Goal: Information Seeking & Learning: Learn about a topic

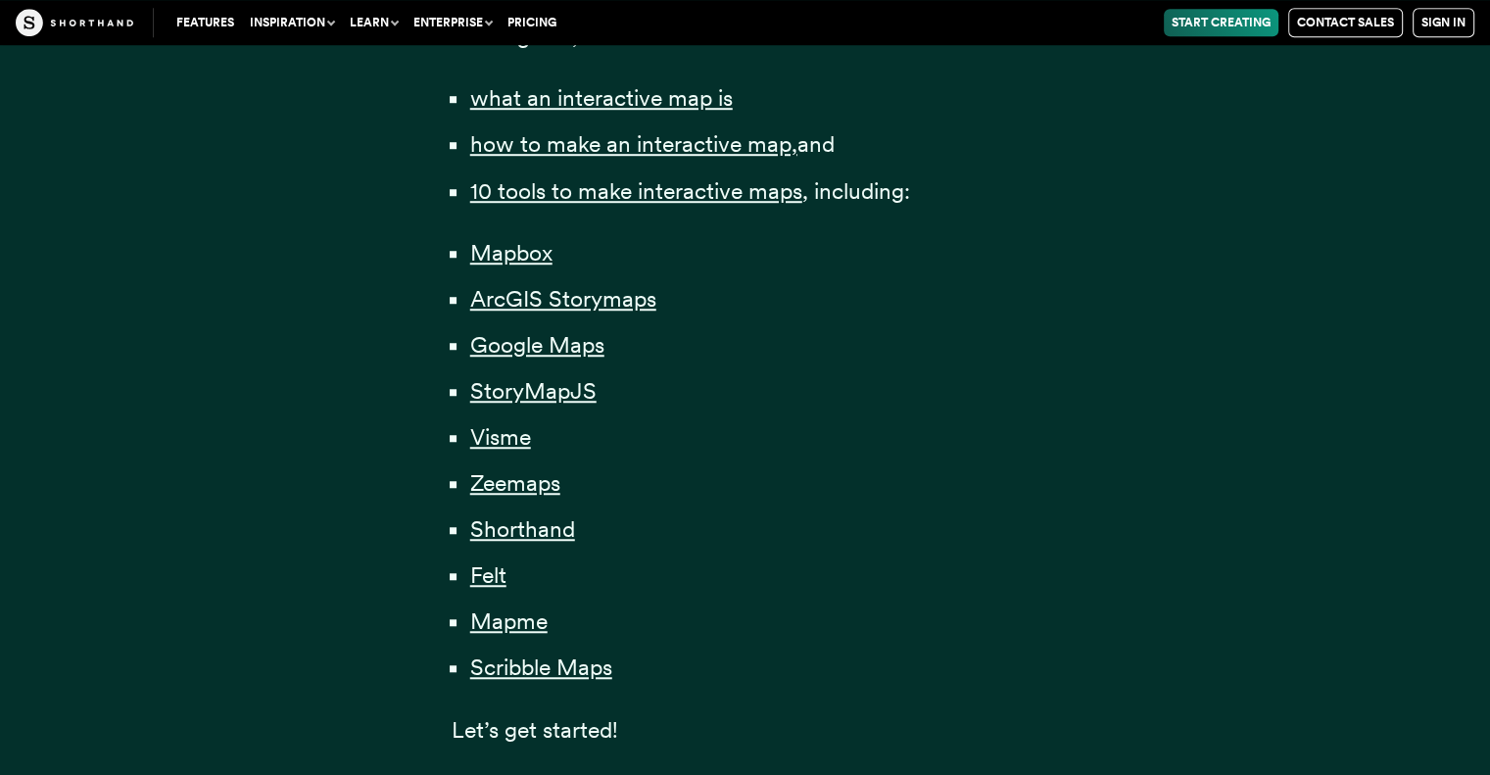
scroll to position [1437, 0]
click at [958, 305] on li "ArcGIS Storymaps" at bounding box center [754, 298] width 569 height 38
click at [900, 483] on li "Zeemaps" at bounding box center [754, 482] width 569 height 38
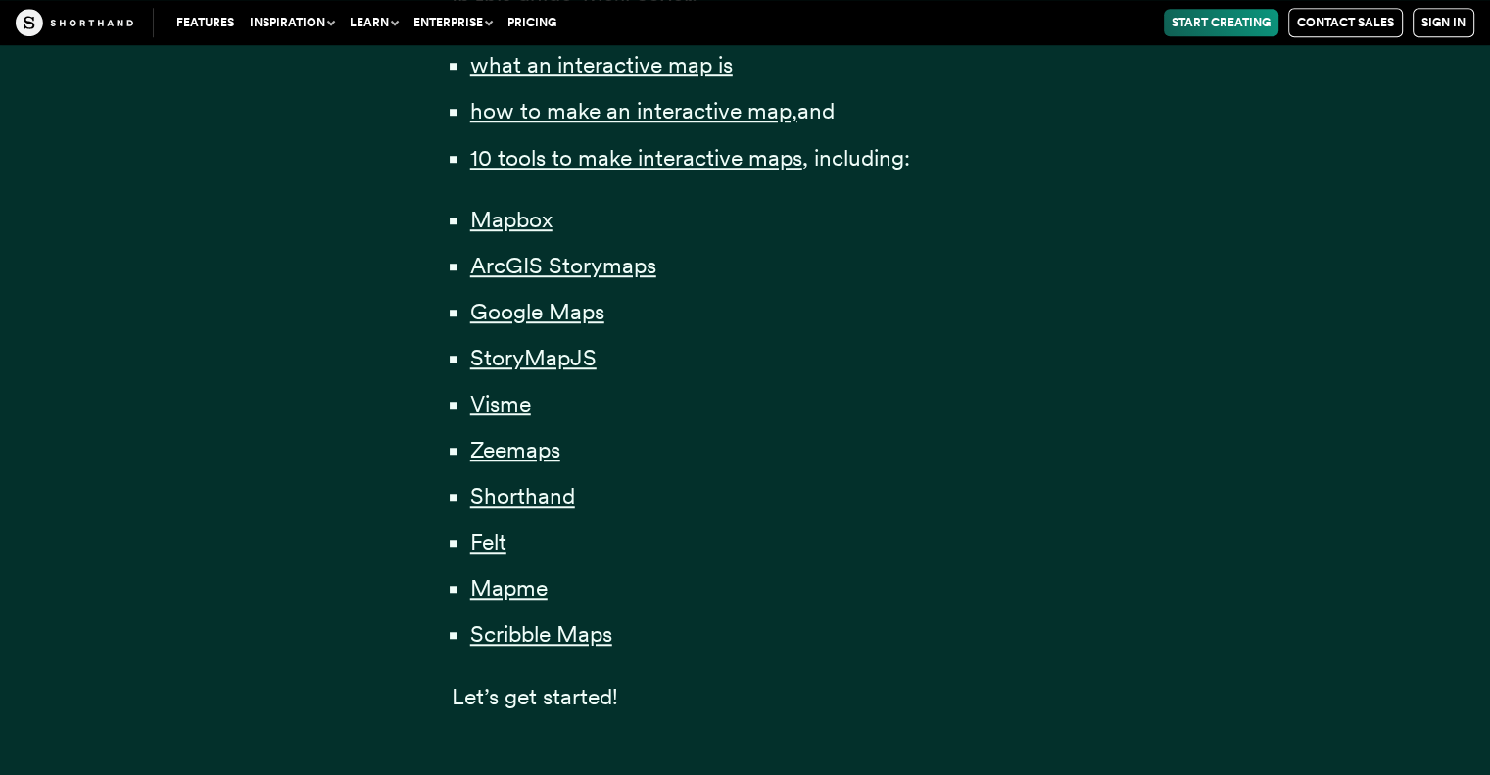
scroll to position [1467, 0]
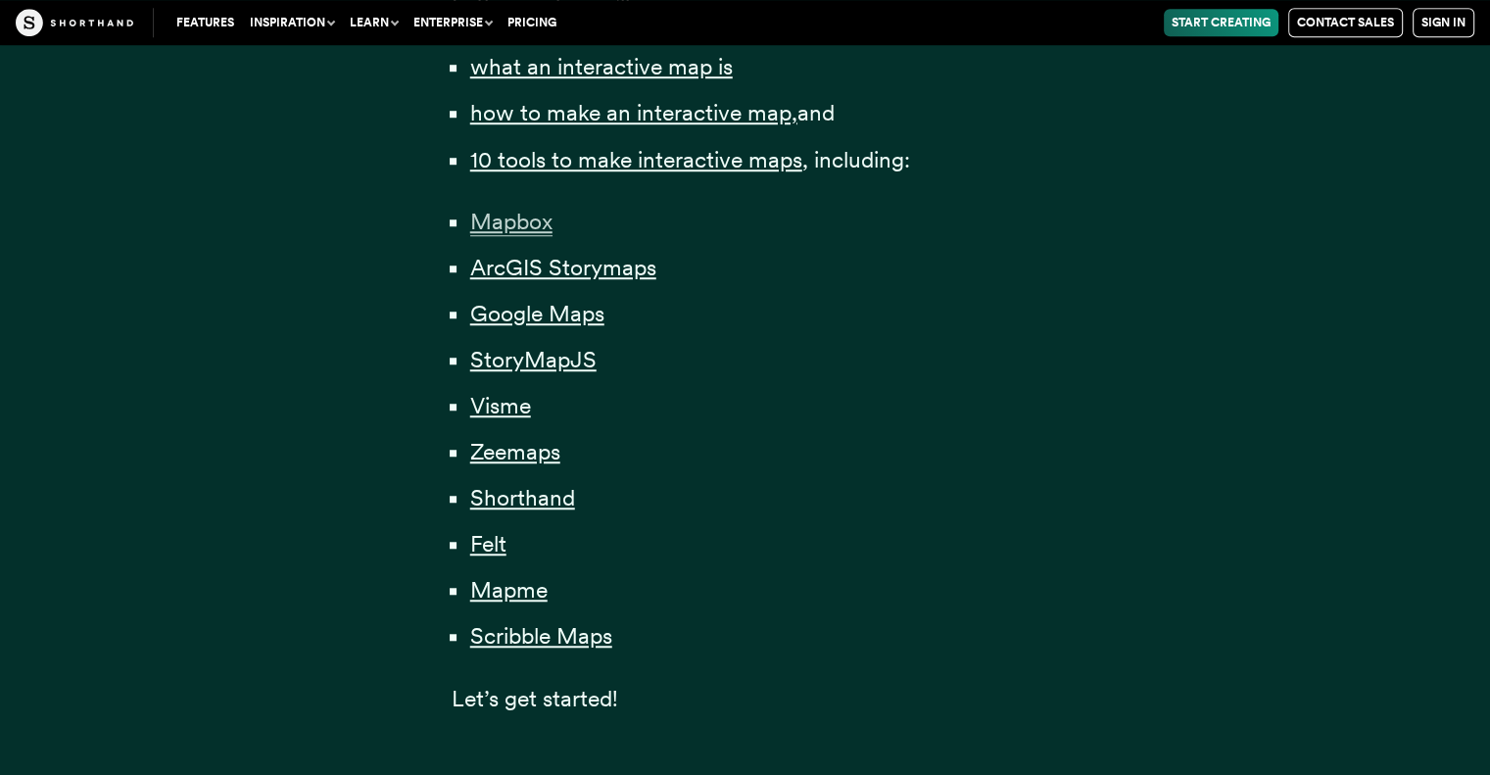
click at [512, 211] on span "Mapbox" at bounding box center [511, 222] width 82 height 28
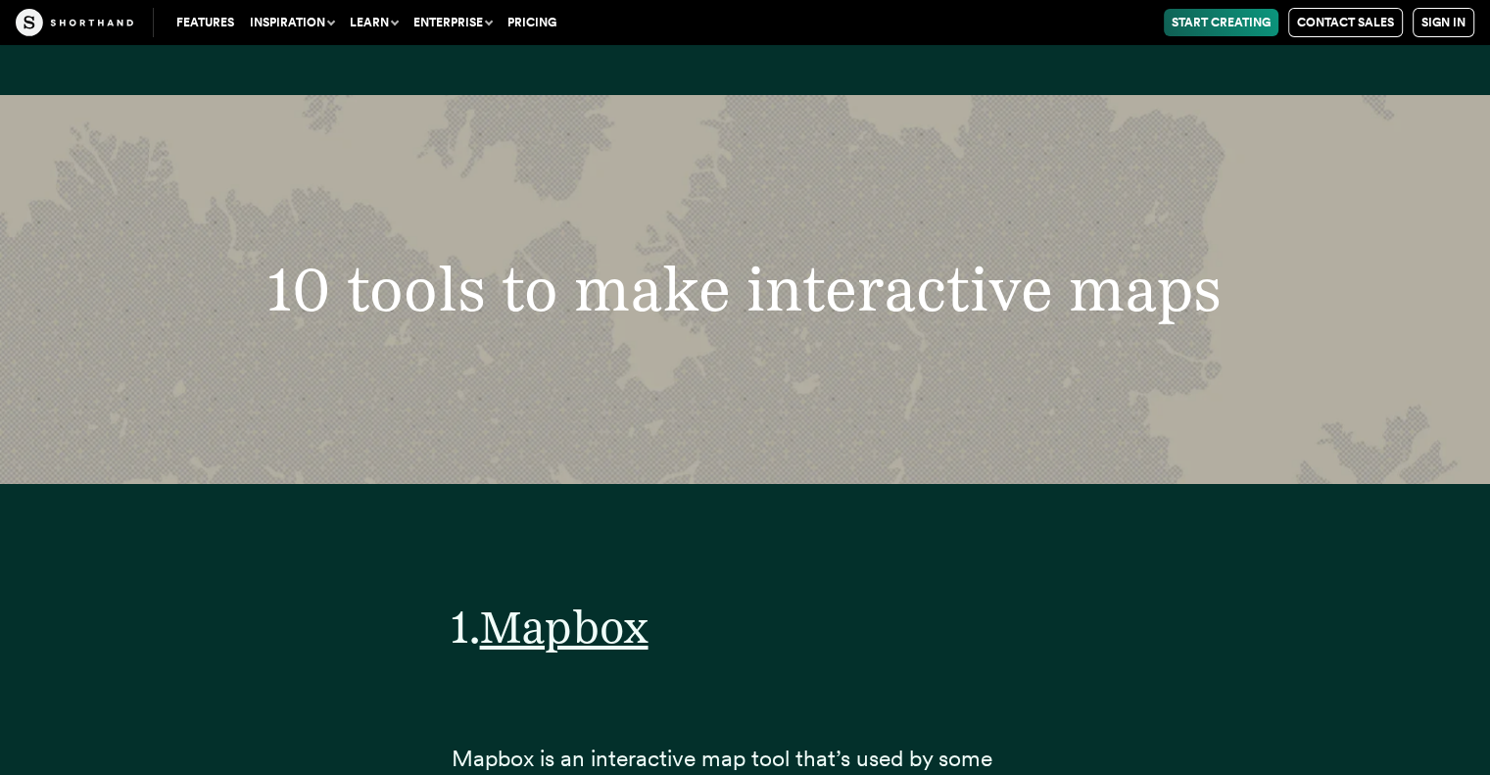
scroll to position [7431, 0]
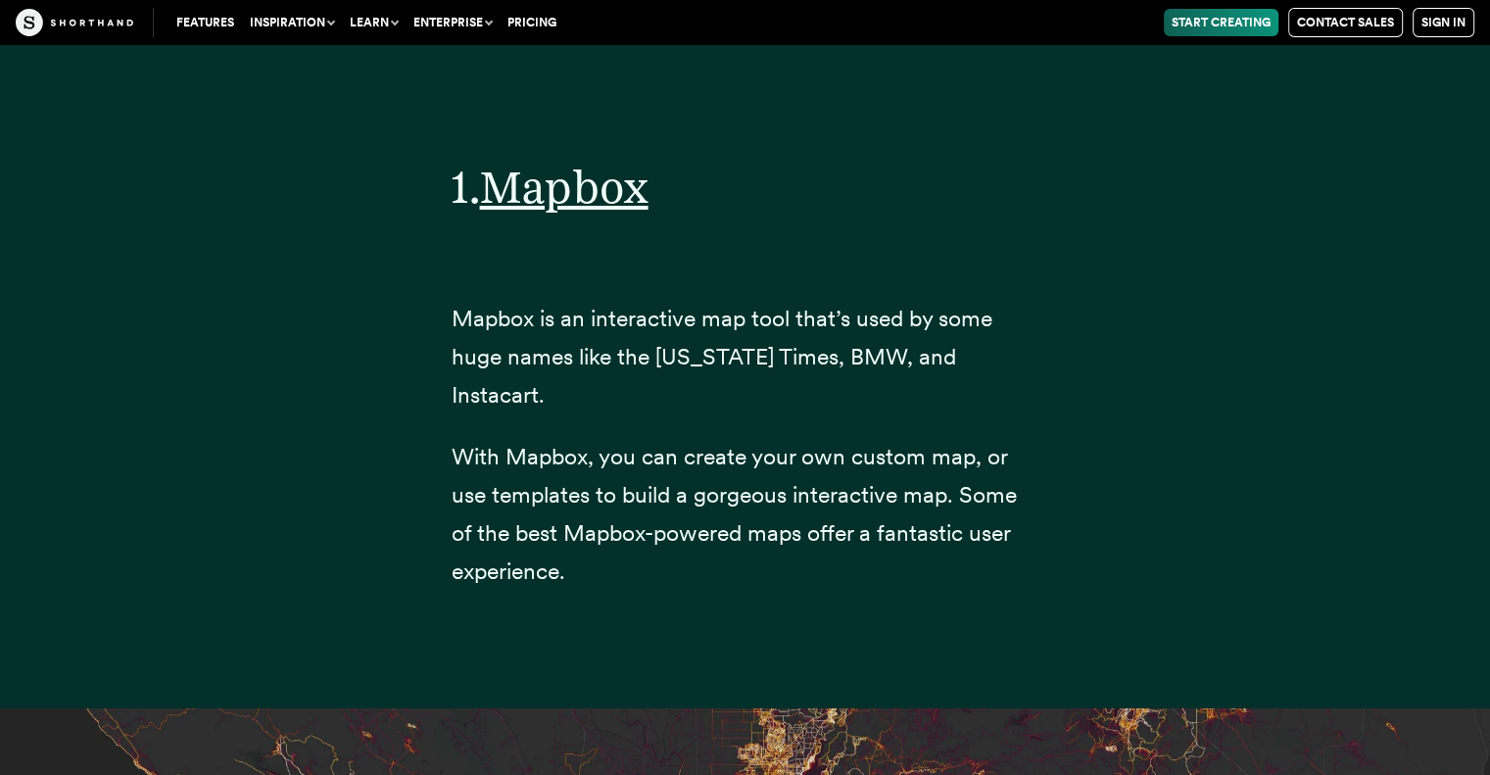
drag, startPoint x: 622, startPoint y: 322, endPoint x: 747, endPoint y: 457, distance: 184.4
drag, startPoint x: 747, startPoint y: 457, endPoint x: 613, endPoint y: 457, distance: 134.2
click at [613, 457] on span "With Mapbox, you can create your own custom map, or use templates to build a go…" at bounding box center [734, 514] width 565 height 142
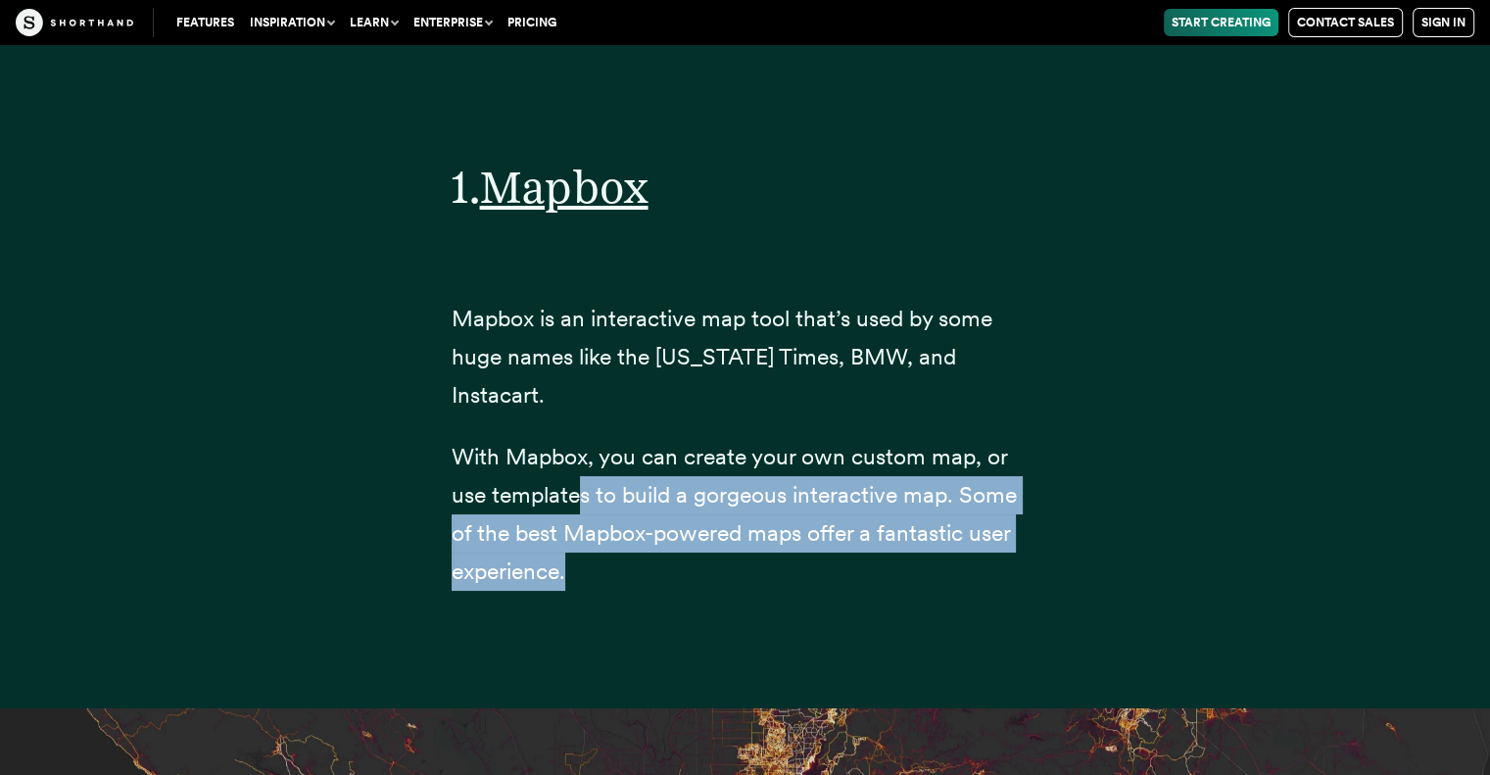
drag, startPoint x: 574, startPoint y: 460, endPoint x: 744, endPoint y: 559, distance: 197.0
click at [744, 559] on div "1. Mapbox Mapbox is an interactive map tool that’s used by some huge names like…" at bounding box center [746, 363] width 588 height 580
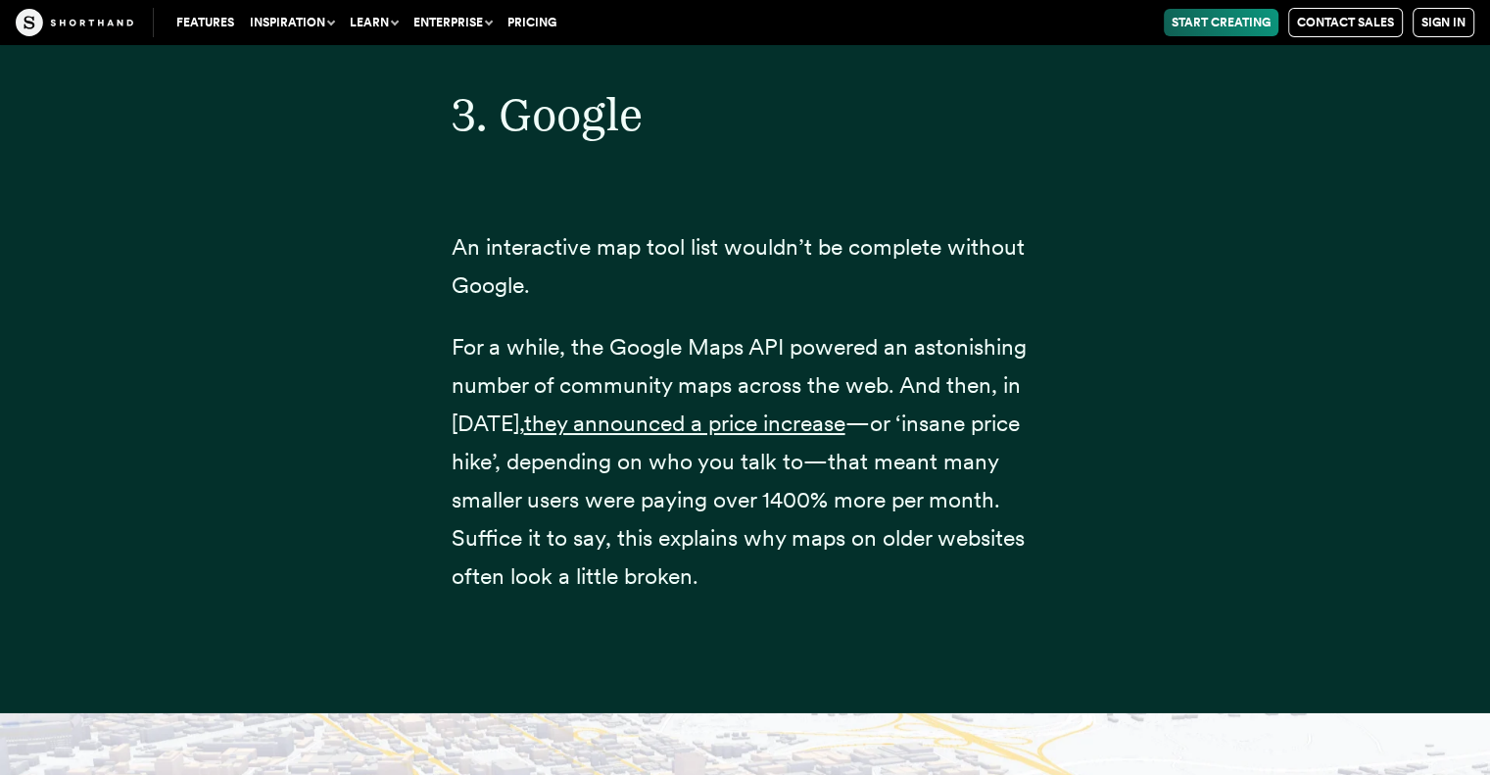
scroll to position [14847, 0]
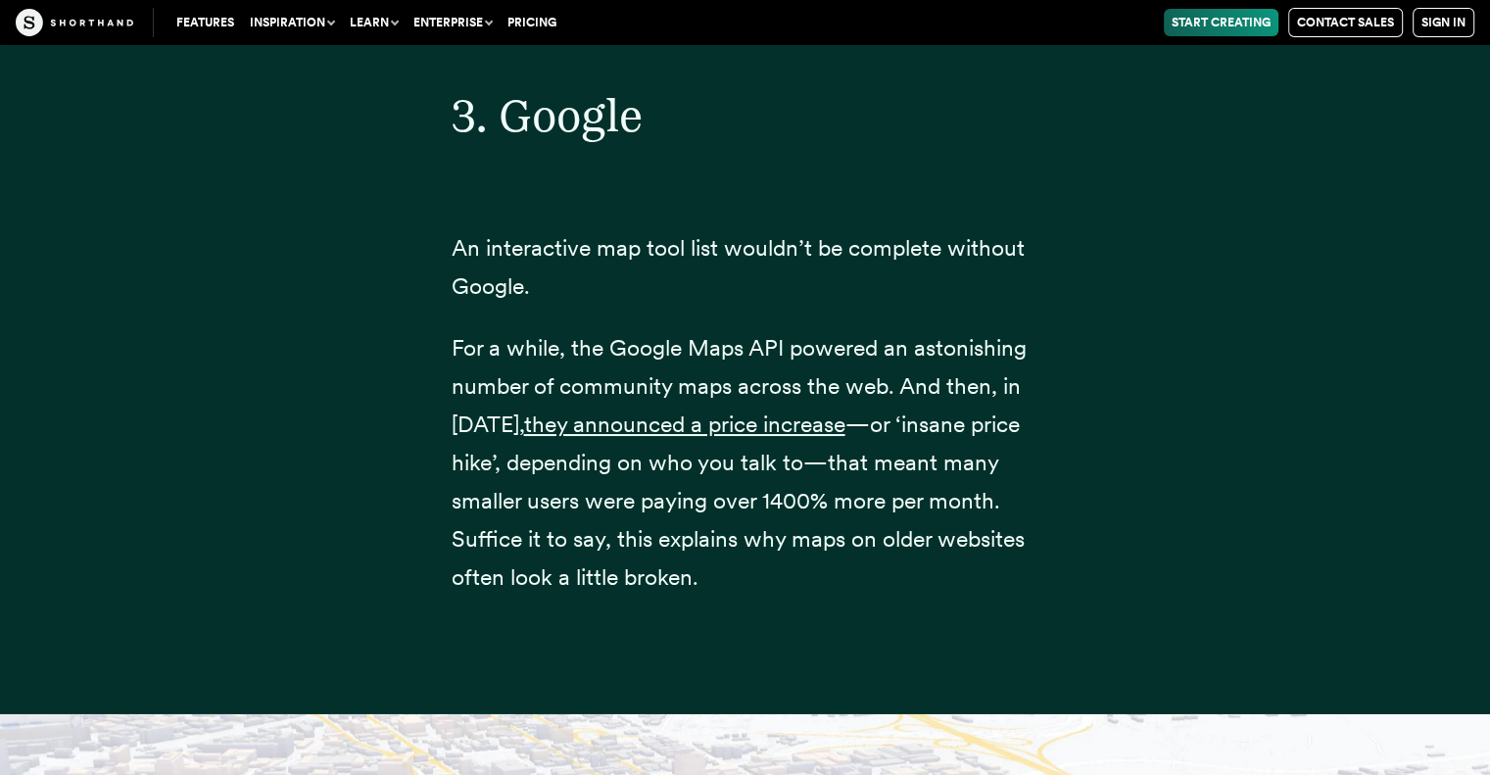
drag, startPoint x: 897, startPoint y: 428, endPoint x: 911, endPoint y: 579, distance: 151.5
drag, startPoint x: 911, startPoint y: 579, endPoint x: 1291, endPoint y: 485, distance: 391.5
click at [1291, 485] on div "3. Google An interactive map tool list wouldn’t be complete without Google. For…" at bounding box center [745, 343] width 1332 height 741
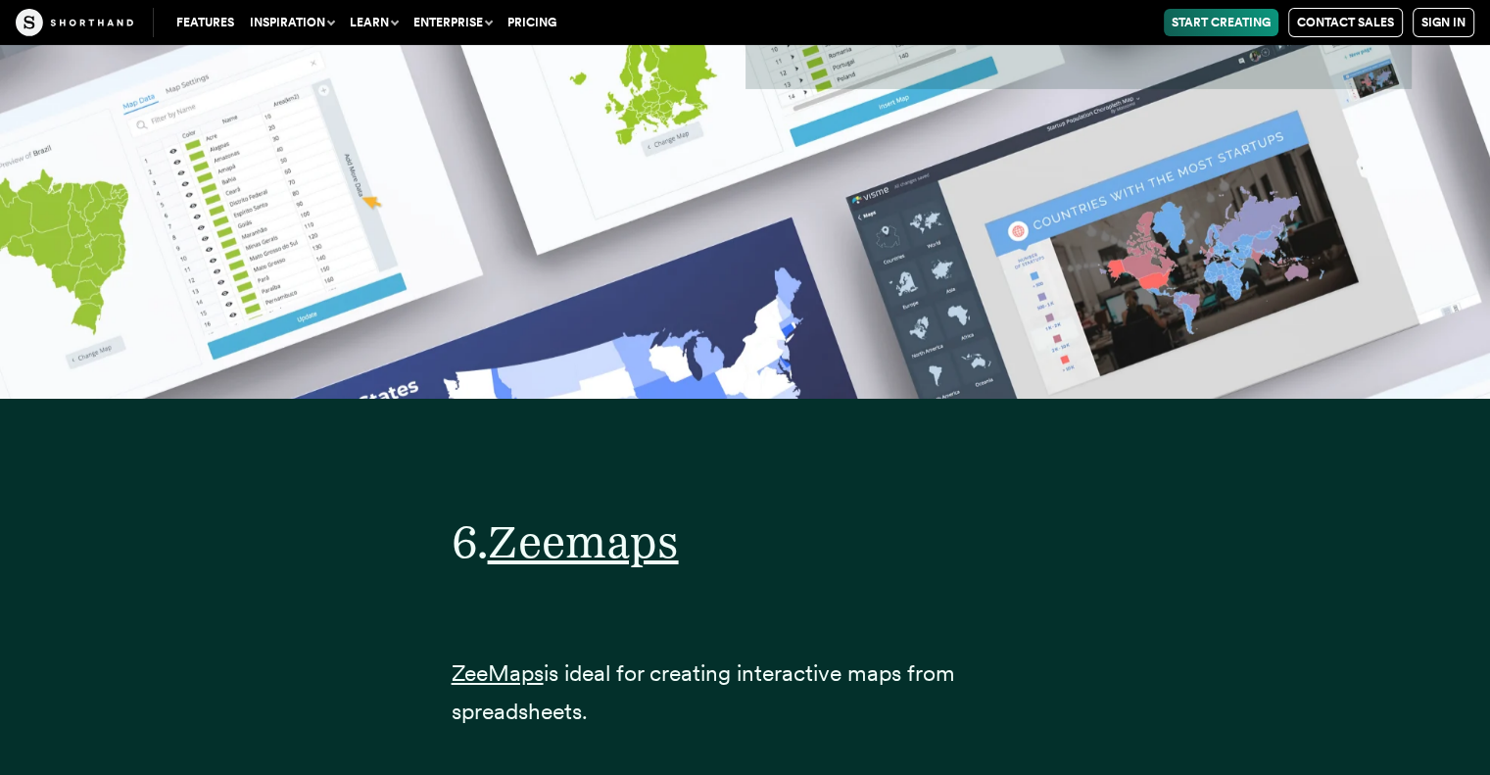
scroll to position [29199, 0]
drag, startPoint x: 470, startPoint y: 645, endPoint x: 1294, endPoint y: 618, distance: 824.2
click at [1294, 618] on div "6. Zeemaps ZeeMaps is ideal for creating interactive maps from spreadsheets." at bounding box center [745, 623] width 1332 height 450
click at [613, 527] on span "Zeemaps" at bounding box center [583, 540] width 191 height 55
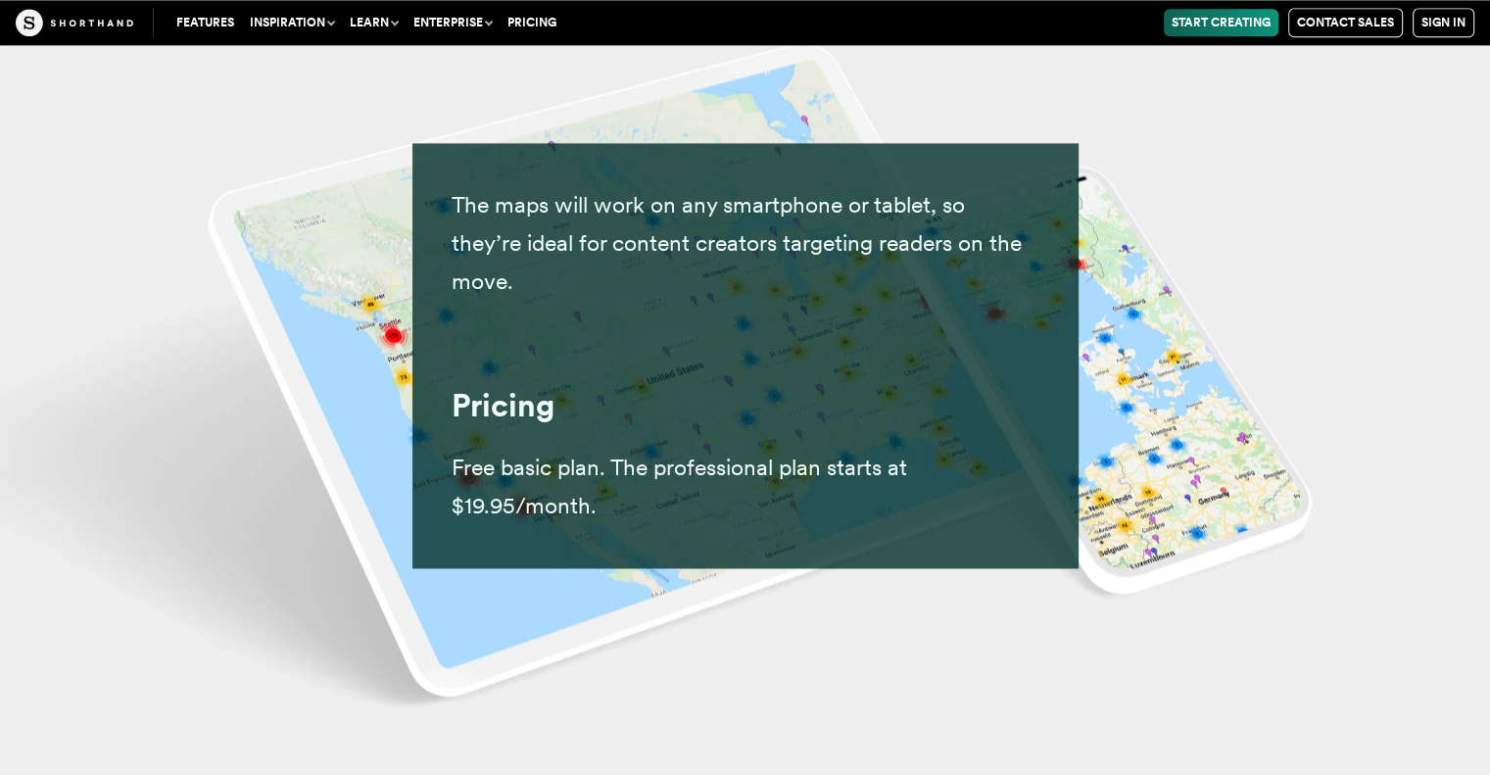
scroll to position [32505, 0]
